Goal: Task Accomplishment & Management: Manage account settings

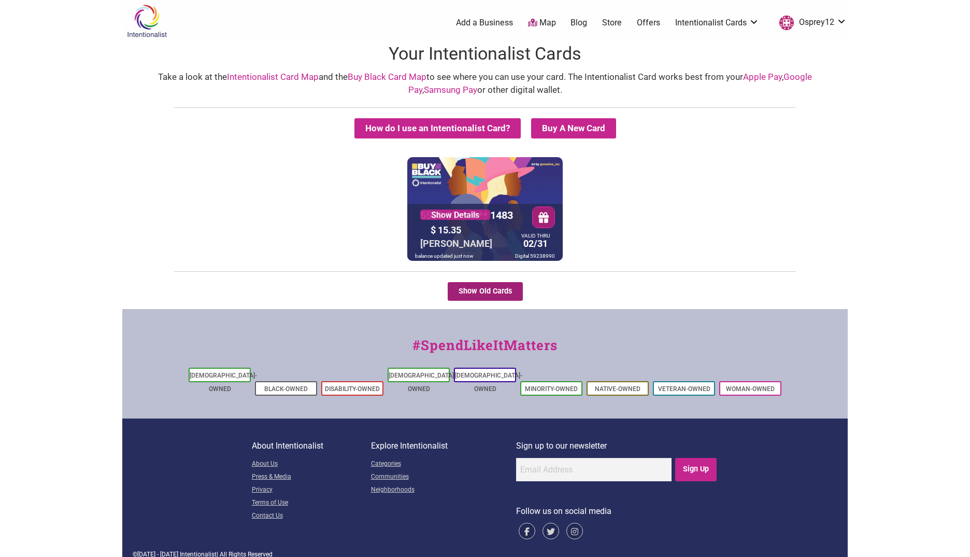
click at [496, 295] on button "Show Old Cards" at bounding box center [485, 291] width 75 height 19
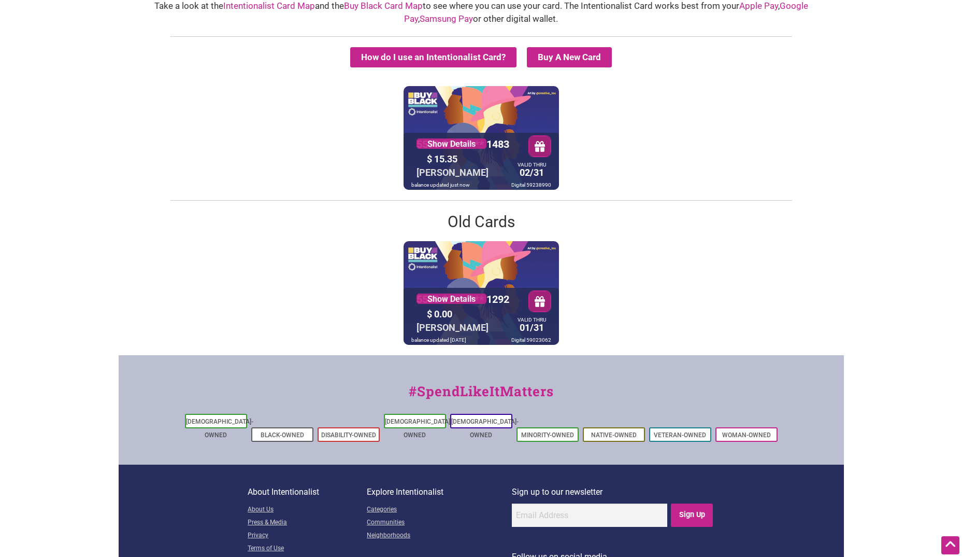
scroll to position [12, 0]
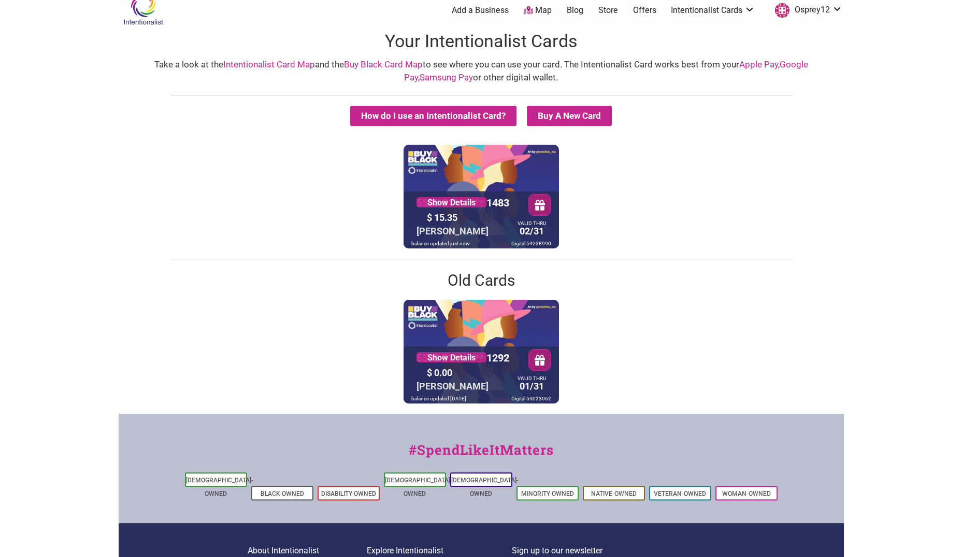
click at [365, 60] on link "Buy Black Card Map" at bounding box center [383, 64] width 79 height 10
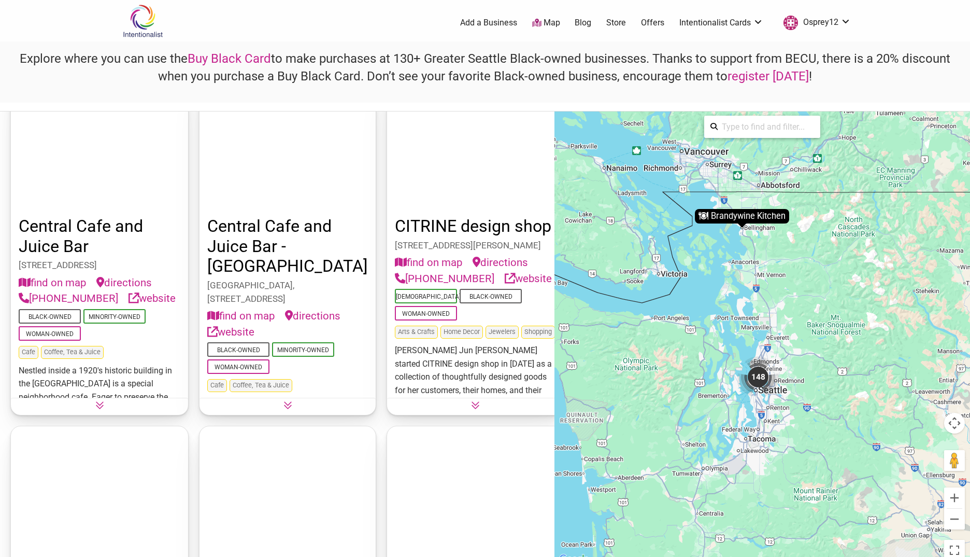
scroll to position [3524, 0]
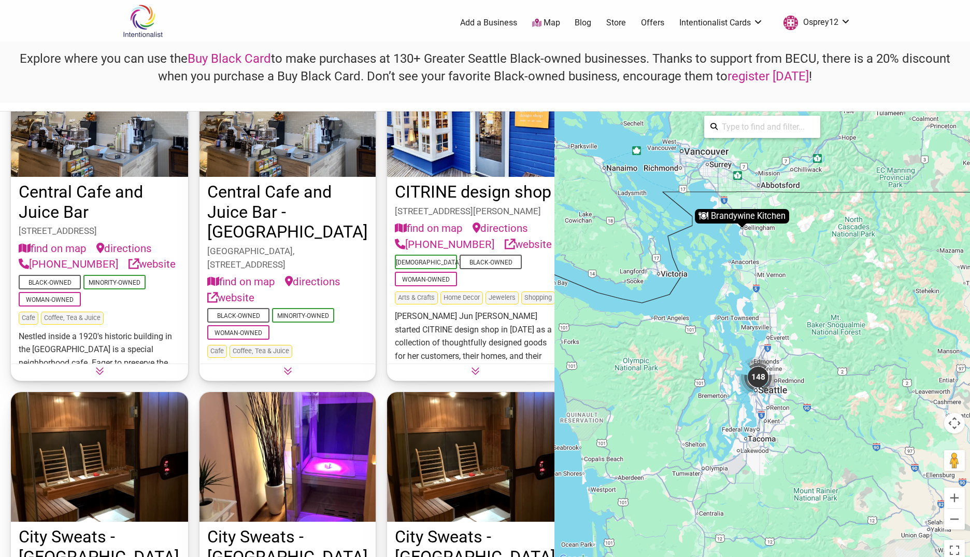
click at [283, 368] on icon at bounding box center [287, 370] width 9 height 9
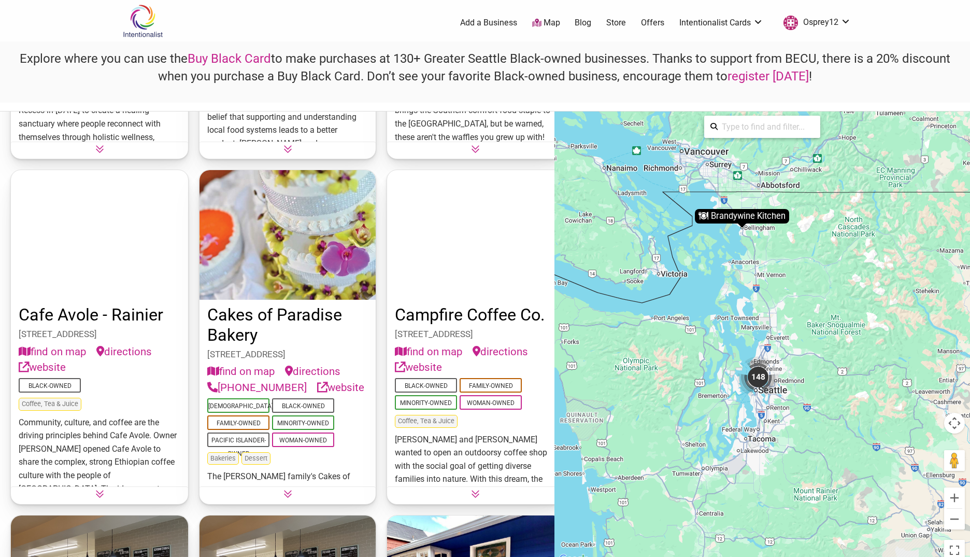
scroll to position [2902, 0]
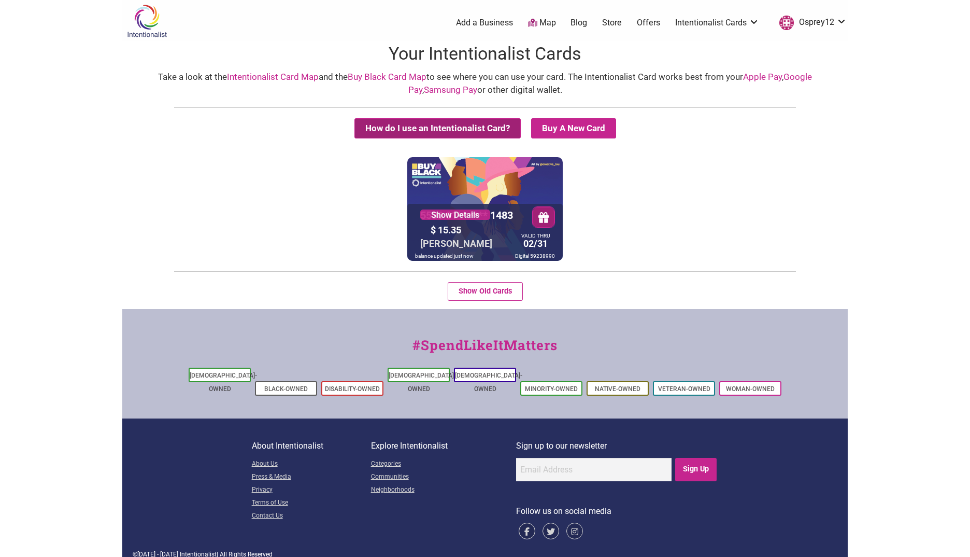
click at [417, 130] on button "How do I use an Intentionalist Card?" at bounding box center [437, 128] width 166 height 20
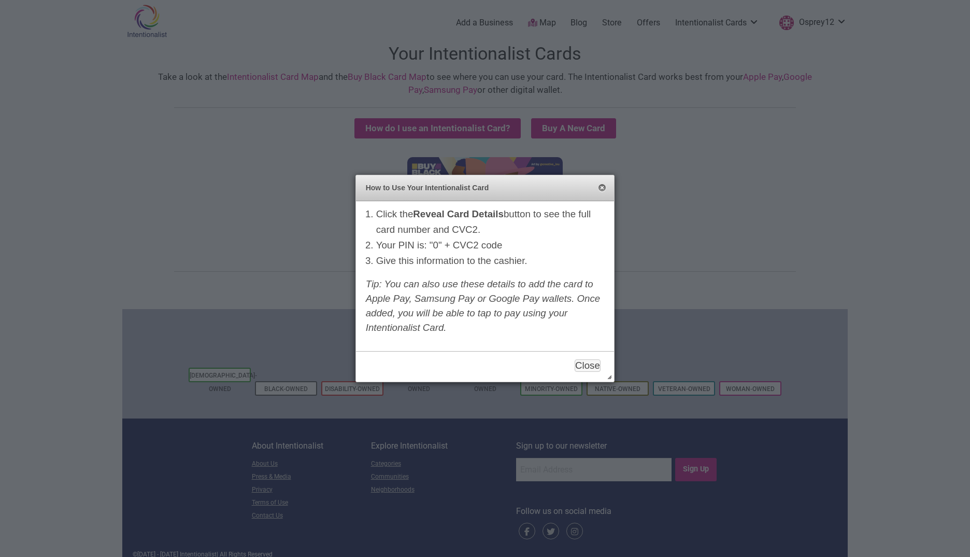
click at [602, 189] on button "Close" at bounding box center [602, 188] width 8 height 8
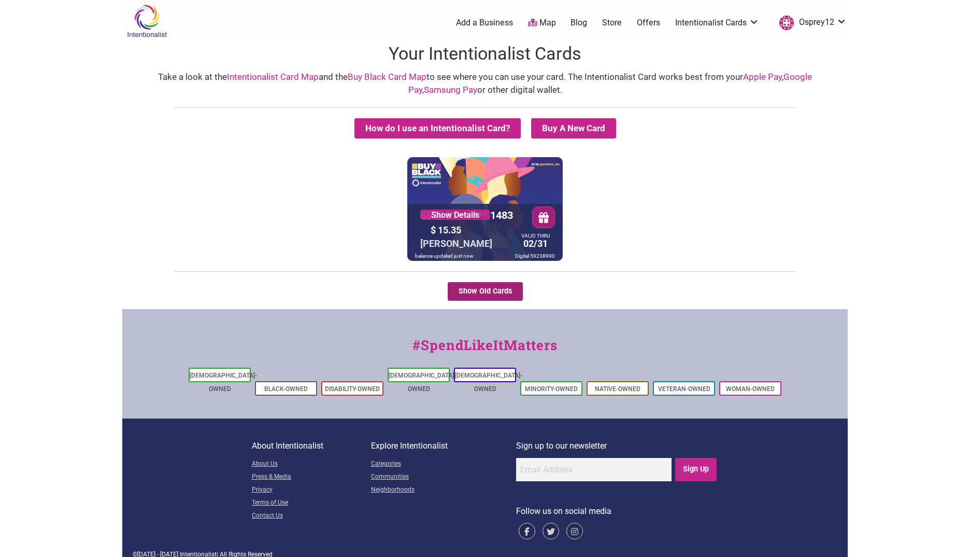
click at [467, 293] on button "Show Old Cards" at bounding box center [485, 291] width 75 height 19
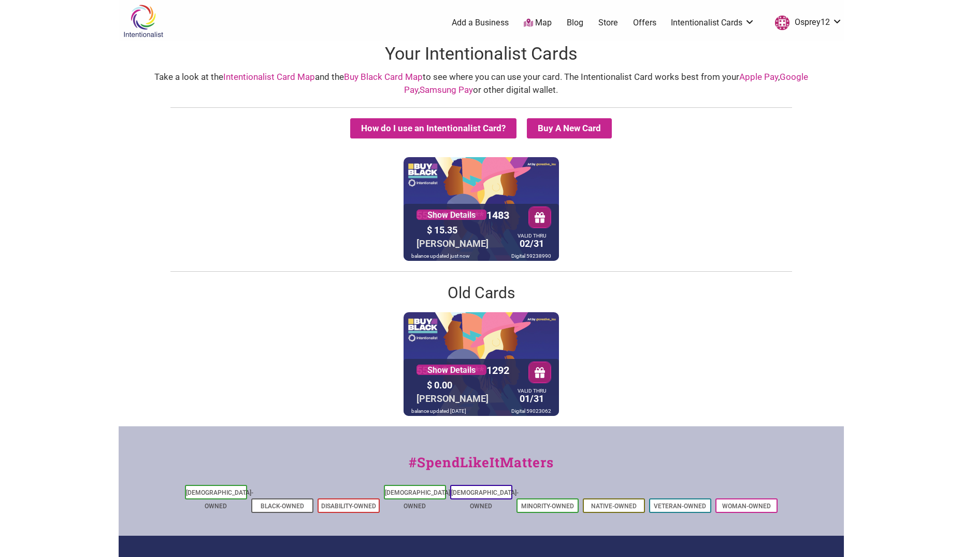
click at [490, 194] on div "5530 01** **** 1483 Show Details $ 15.35 KIM NEFF VALID THRU 02/31 balance upda…" at bounding box center [481, 209] width 155 height 104
click at [460, 212] on link "Show Details" at bounding box center [452, 214] width 70 height 10
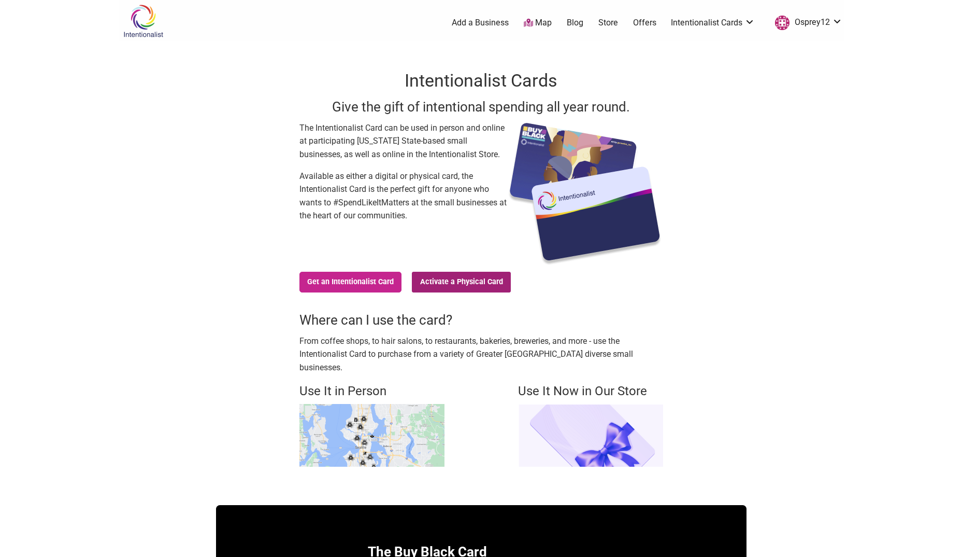
click at [474, 282] on link "Activate a Physical Card" at bounding box center [461, 282] width 99 height 21
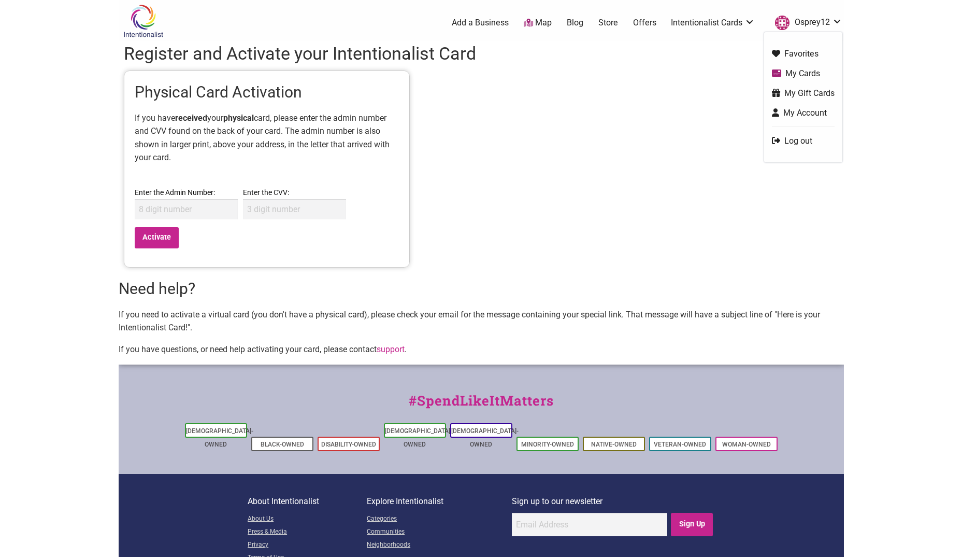
click at [804, 73] on link "My Cards" at bounding box center [803, 73] width 63 height 12
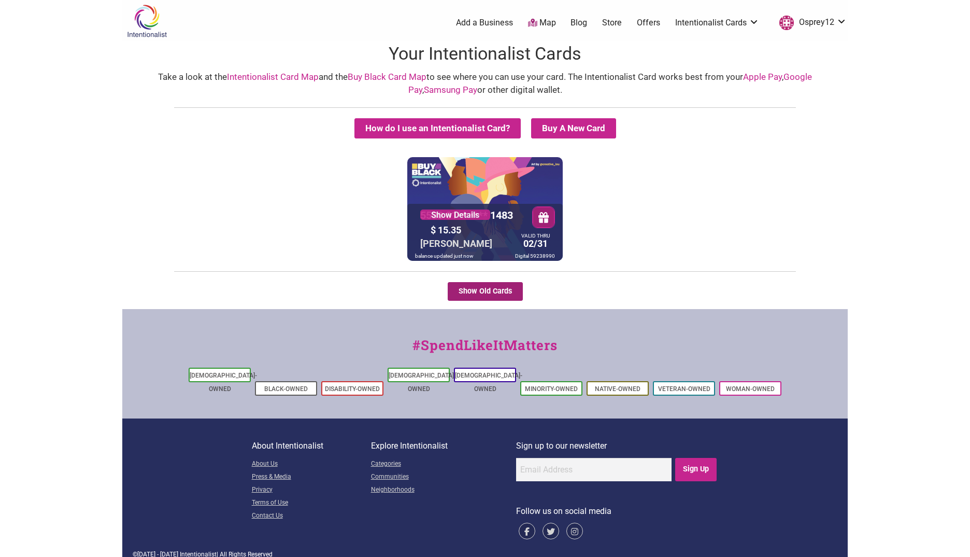
click at [487, 291] on button "Show Old Cards" at bounding box center [485, 291] width 75 height 19
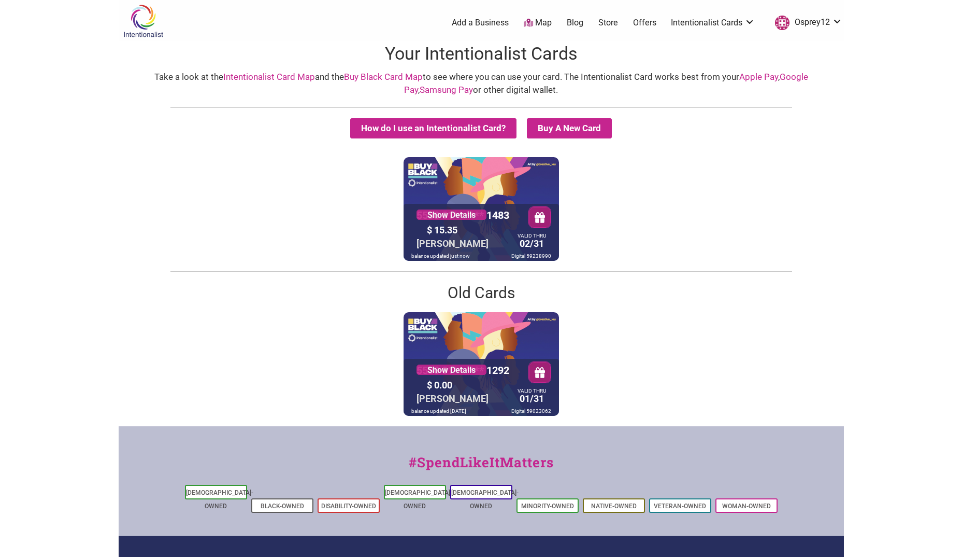
click at [544, 376] on button "button" at bounding box center [540, 372] width 22 height 21
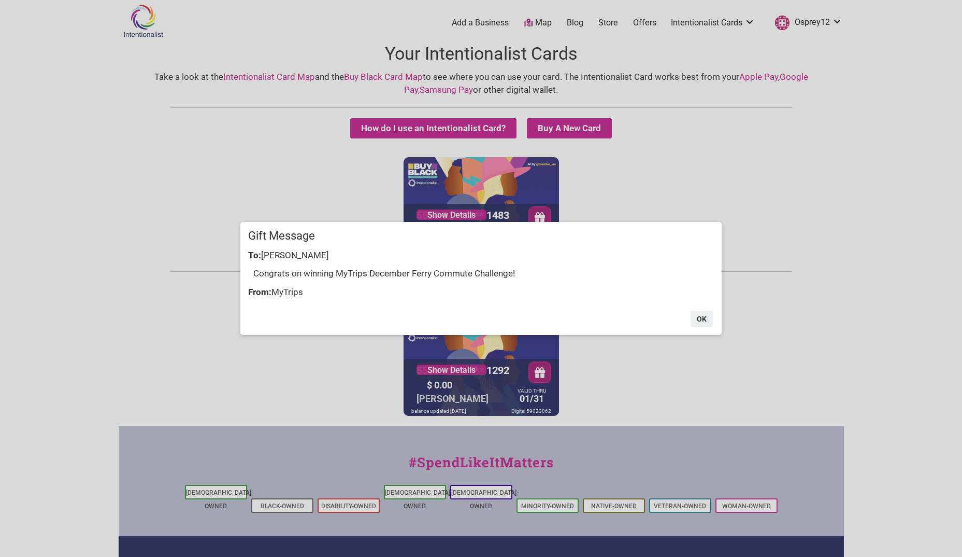
click at [544, 376] on div "× Gift Message To: Kimberly Congrats on winning MyTrips December Ferry Commute …" at bounding box center [481, 278] width 962 height 557
click at [710, 316] on button "OK" at bounding box center [702, 318] width 22 height 17
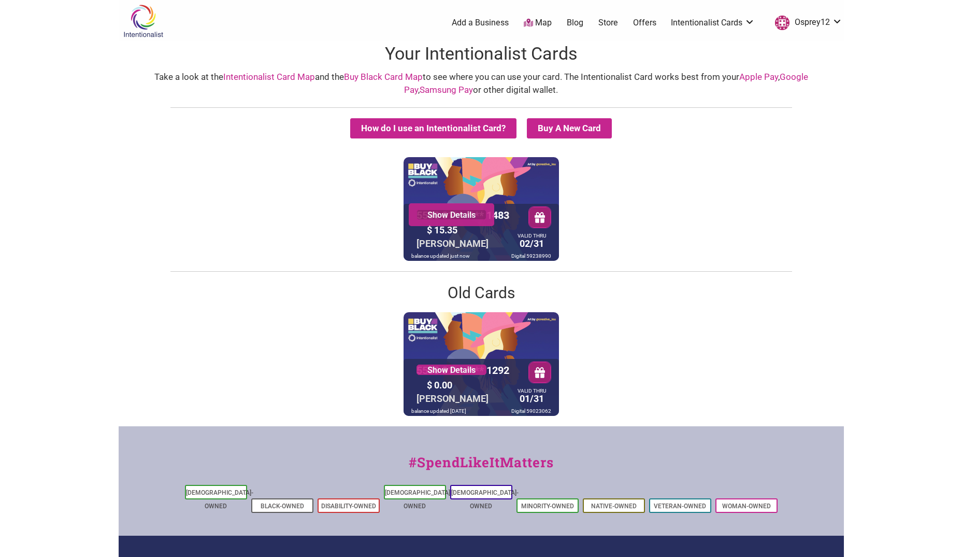
click at [469, 215] on link "Show Details" at bounding box center [452, 214] width 70 height 10
click at [805, 24] on link "Osprey12" at bounding box center [806, 22] width 73 height 19
click at [808, 72] on link "My Cards" at bounding box center [803, 73] width 63 height 12
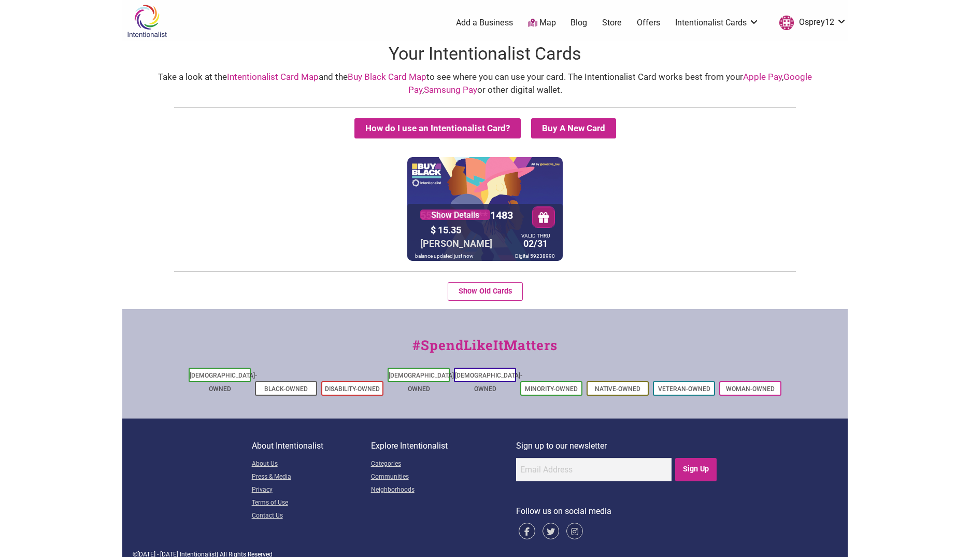
click at [459, 196] on div "5530 01** **** 1483 Show Details $ 15.35 [PERSON_NAME] VALID THRU 02/31 balance…" at bounding box center [484, 209] width 155 height 104
click at [507, 230] on div "$ 15.35" at bounding box center [472, 230] width 88 height 16
click at [547, 216] on button "button" at bounding box center [544, 216] width 22 height 21
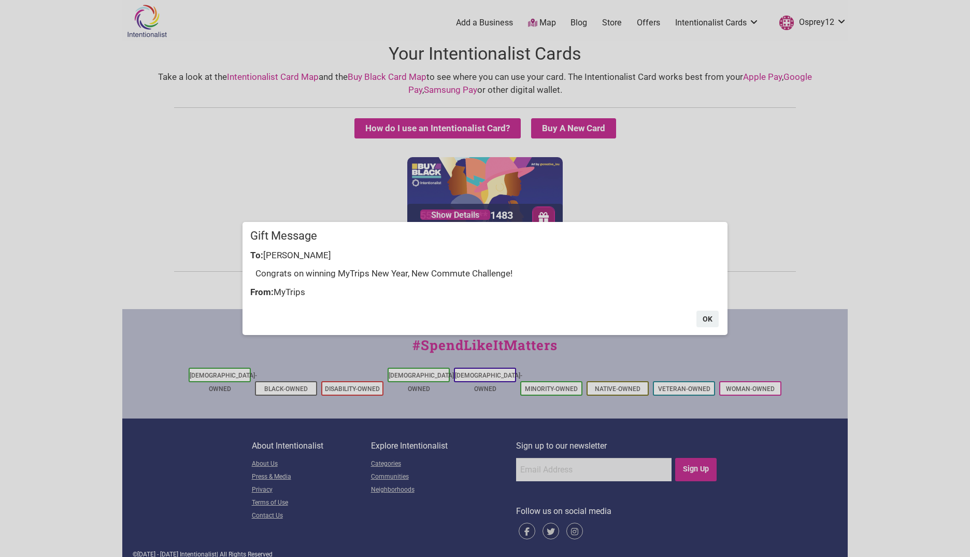
click at [297, 183] on div "× Gift Message To: Kimberly Neff Congrats on winning MyTrips New Year, New Comm…" at bounding box center [485, 278] width 970 height 557
click at [707, 314] on button "OK" at bounding box center [707, 318] width 22 height 17
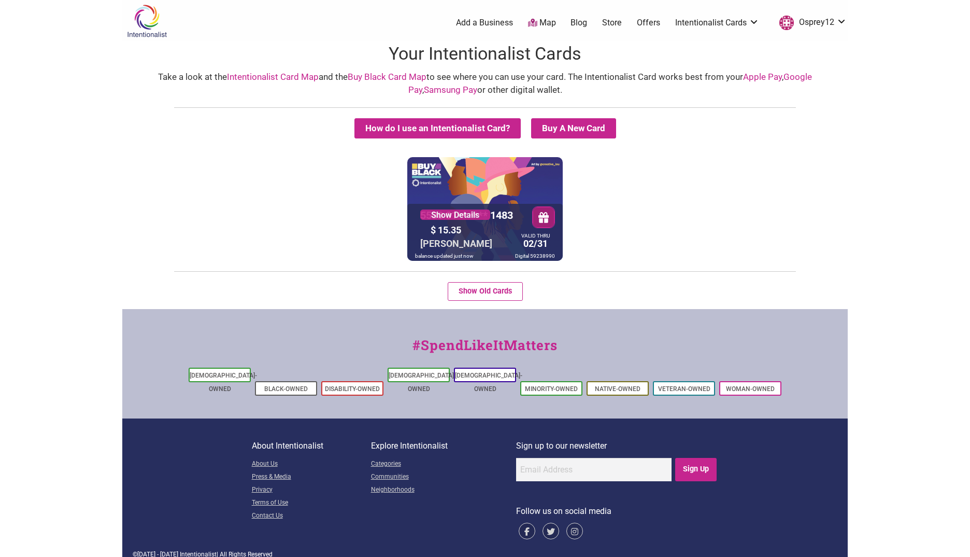
click at [499, 243] on div at bounding box center [484, 232] width 155 height 57
click at [477, 191] on div "5530 01** **** 1483 Show Details $ 15.35 KIM NEFF VALID THRU 02/31 balance upda…" at bounding box center [484, 209] width 155 height 104
click at [484, 189] on div "5530 01** **** 1483 Show Details $ 15.35 KIM NEFF VALID THRU 02/31 balance upda…" at bounding box center [484, 209] width 155 height 104
click at [534, 176] on div "5530 01** **** 1483 Show Details $ 15.35 KIM NEFF VALID THRU 02/31 balance upda…" at bounding box center [484, 209] width 155 height 104
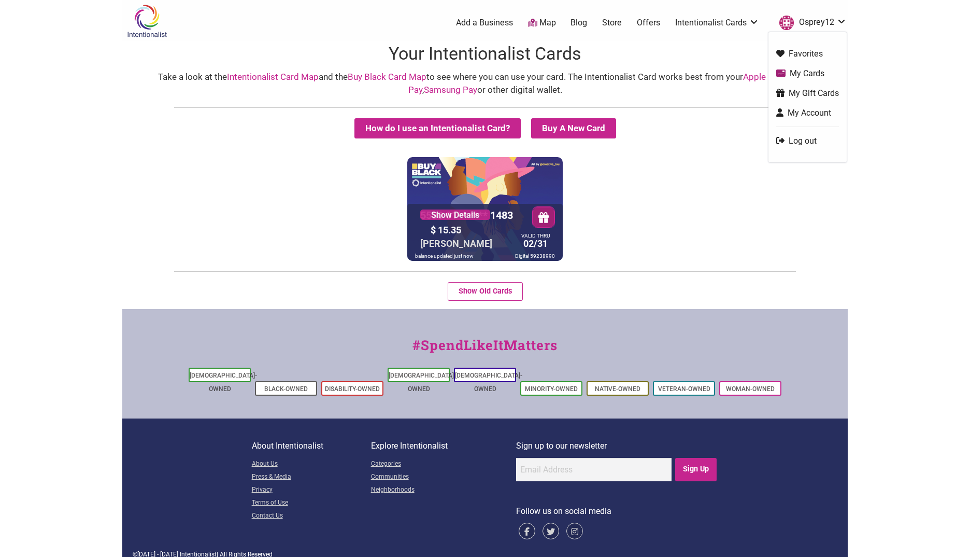
click at [803, 51] on link "Favorites" at bounding box center [807, 54] width 63 height 12
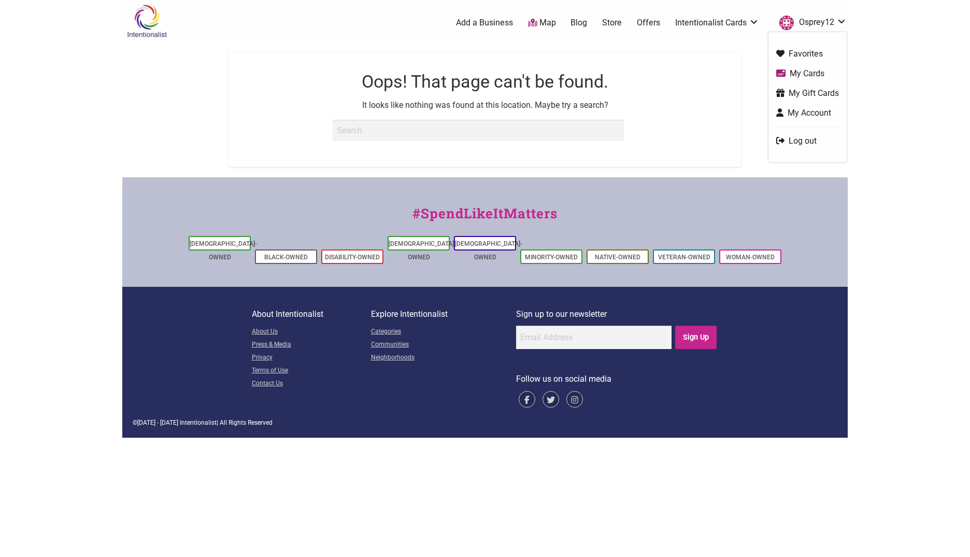
click at [813, 21] on link "Osprey12" at bounding box center [810, 22] width 73 height 19
click at [800, 70] on link "My Cards" at bounding box center [807, 73] width 63 height 12
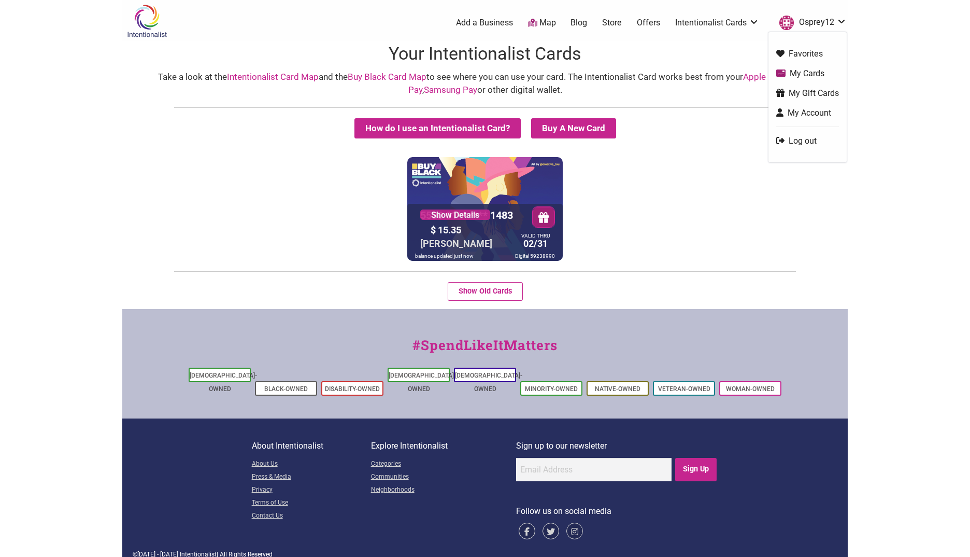
click at [806, 113] on link "My Account" at bounding box center [807, 113] width 63 height 12
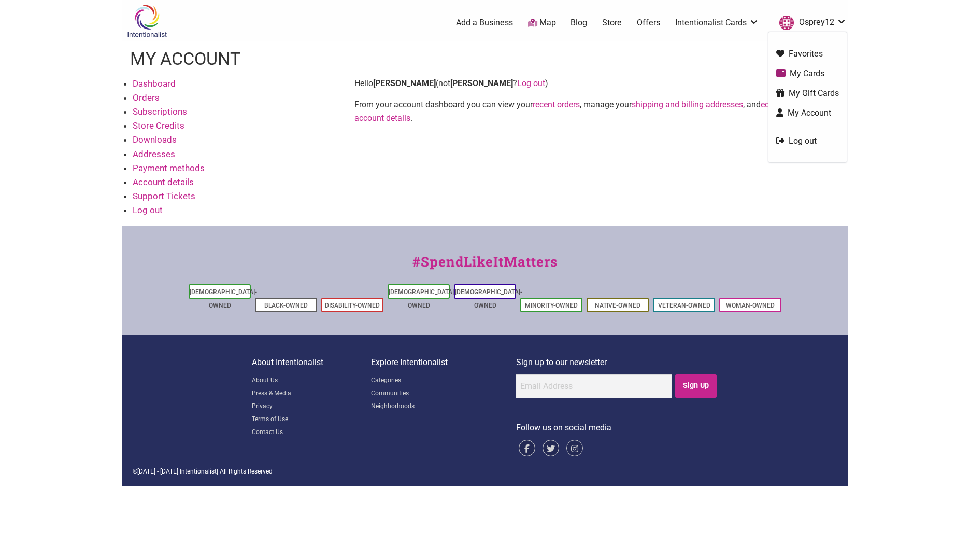
click at [818, 93] on link "My Gift Cards" at bounding box center [807, 93] width 63 height 12
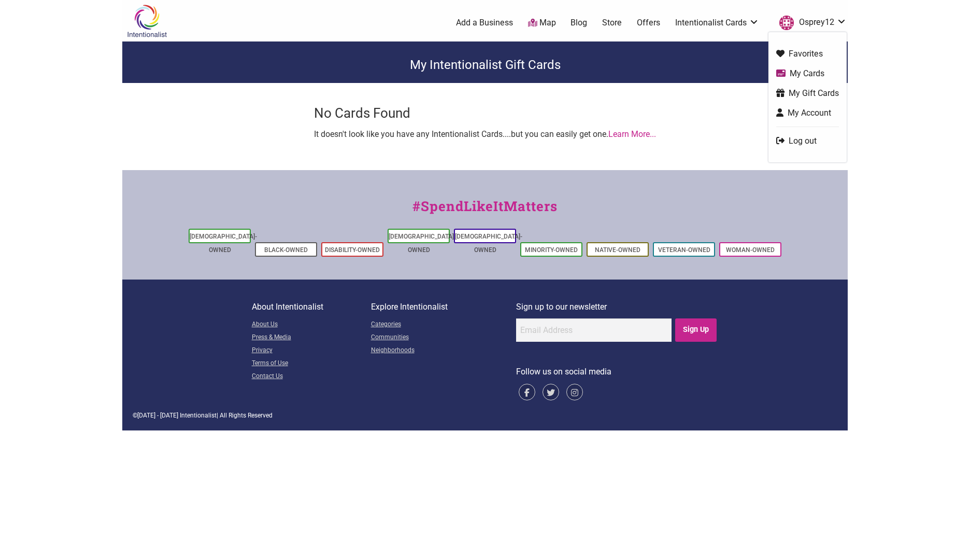
click at [824, 24] on link "Osprey12" at bounding box center [810, 22] width 73 height 19
click at [814, 77] on link "My Cards" at bounding box center [807, 73] width 63 height 12
